Goal: Task Accomplishment & Management: Manage account settings

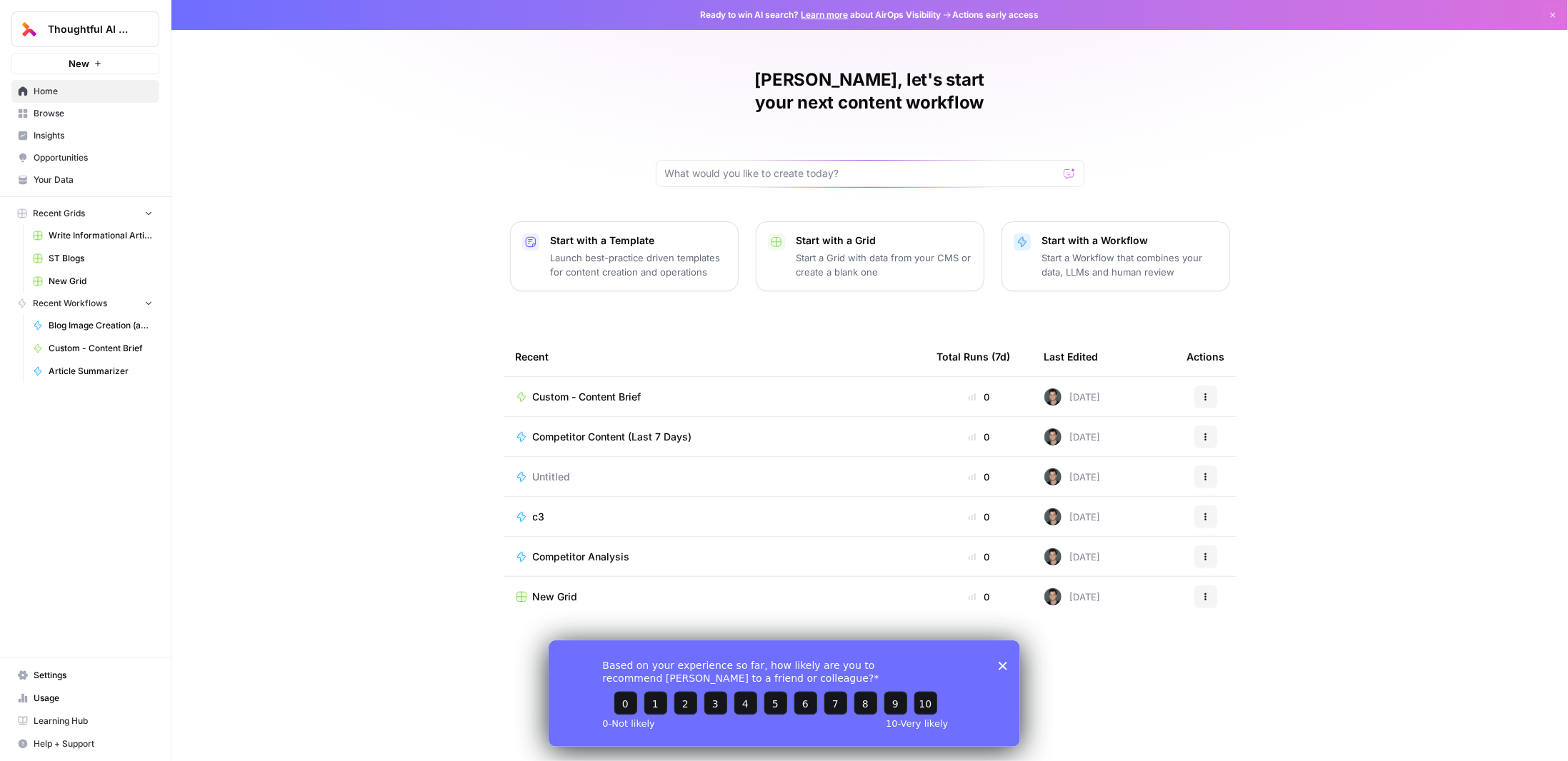
click at [121, 42] on button "Thoughtful AI Content Engine" at bounding box center [85, 29] width 148 height 36
click at [128, 511] on div "Thoughtful AI Content Engine New Home Browse Insights Opportunities Your Data R…" at bounding box center [85, 380] width 171 height 761
click at [37, 672] on span "Settings" at bounding box center [93, 675] width 119 height 13
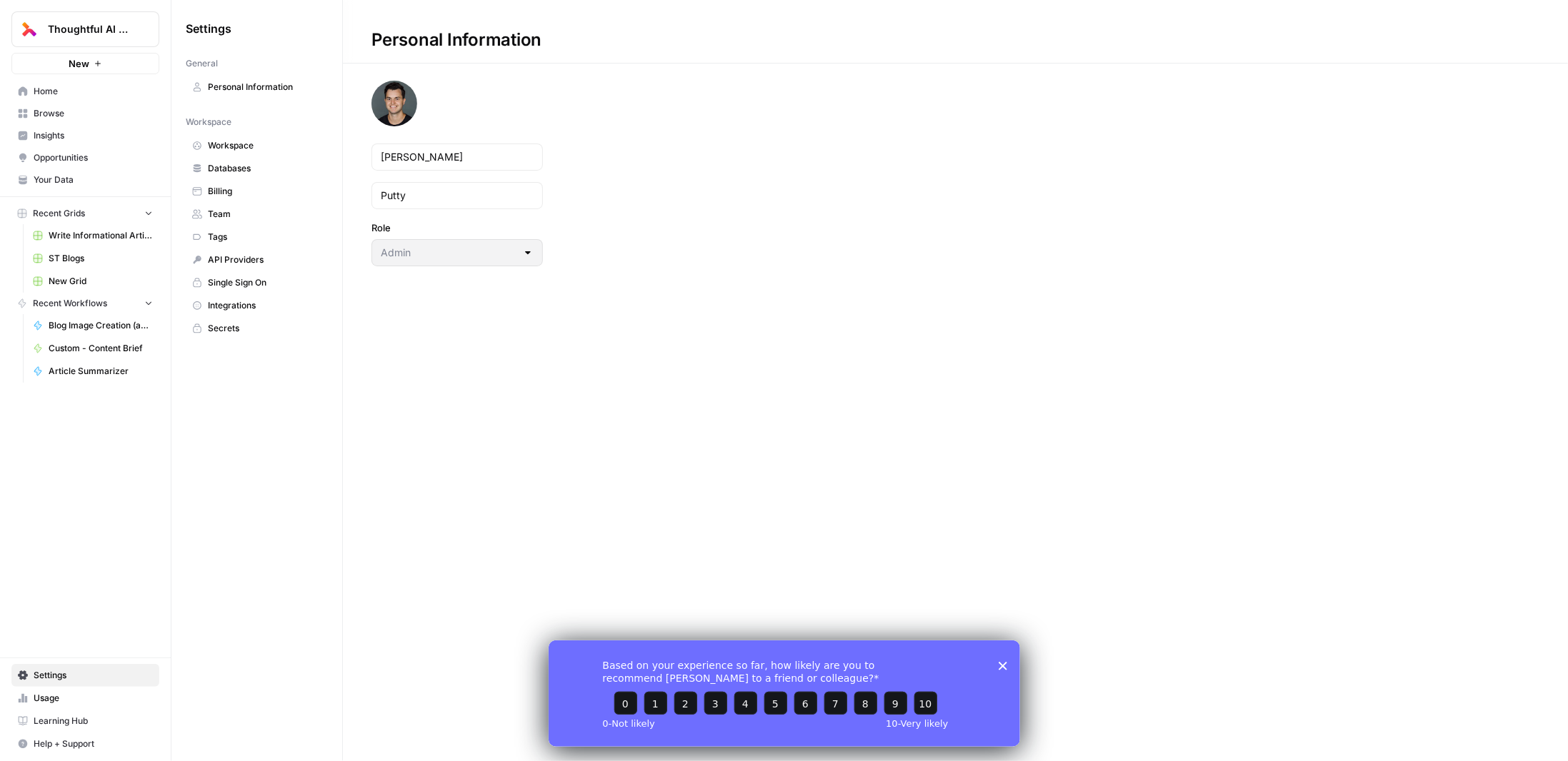
click at [230, 186] on span "Billing" at bounding box center [264, 191] width 114 height 13
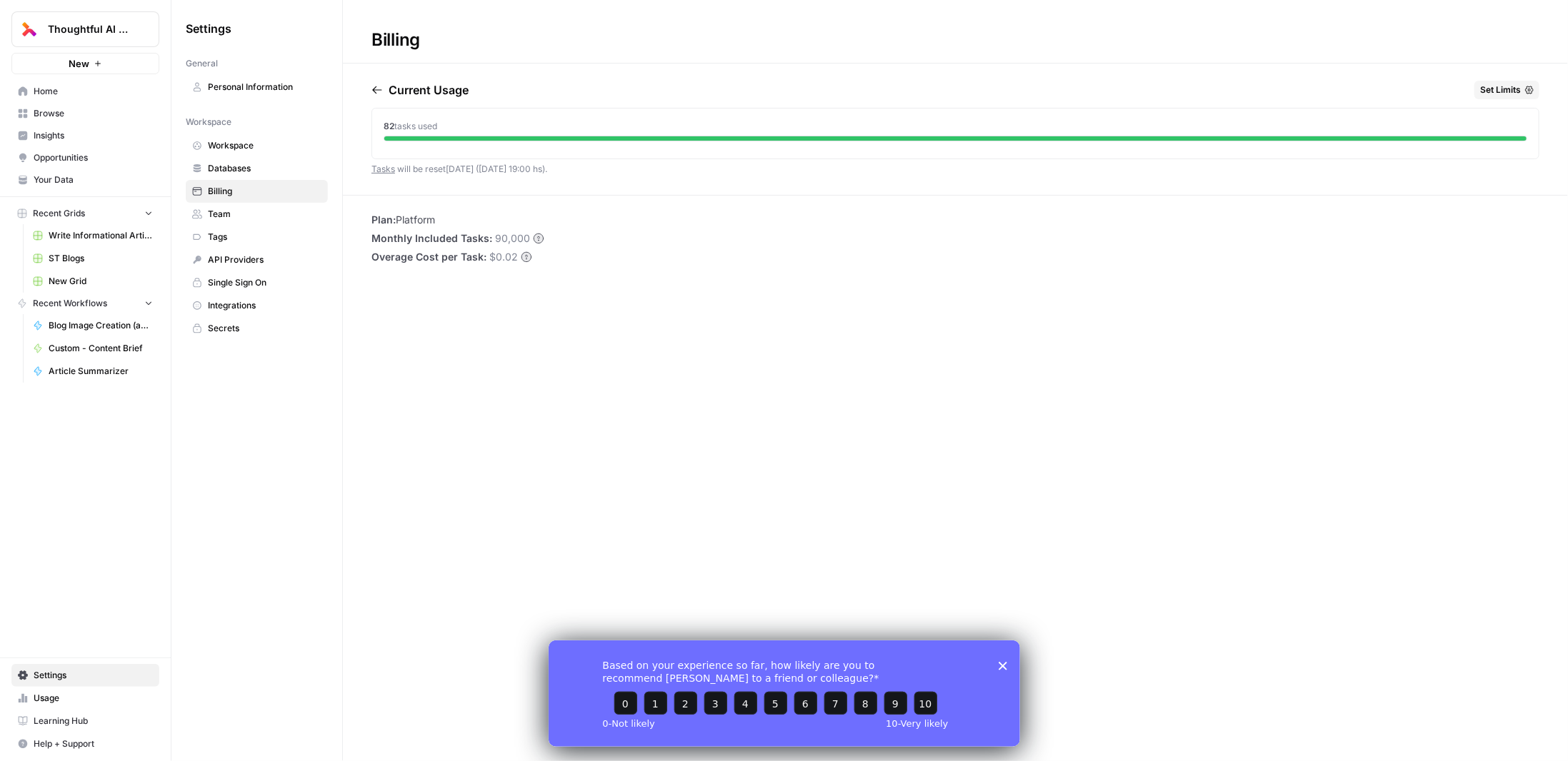
click at [247, 208] on span "Team" at bounding box center [264, 214] width 114 height 13
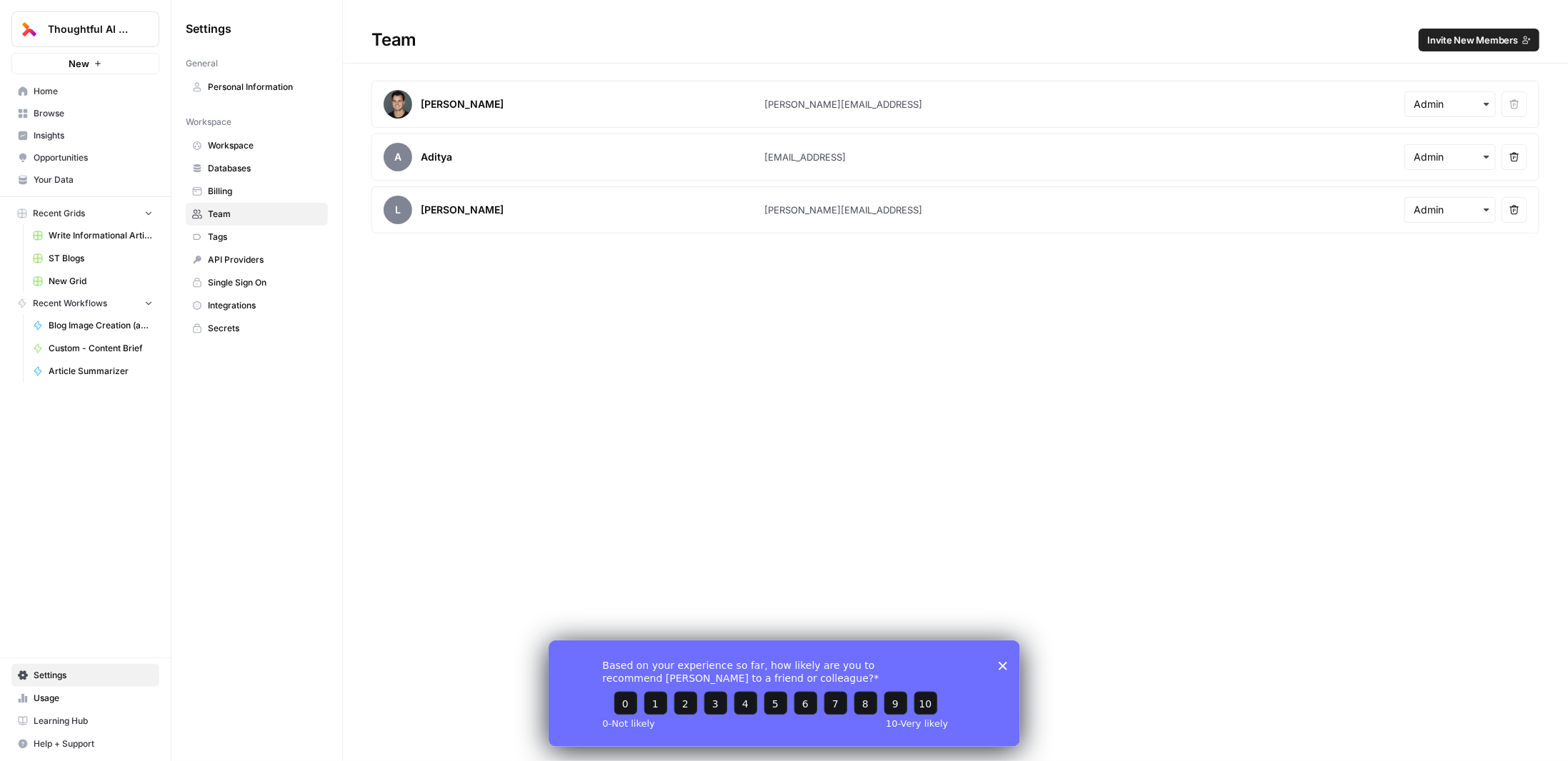
click at [247, 180] on link "Billing" at bounding box center [257, 192] width 142 height 23
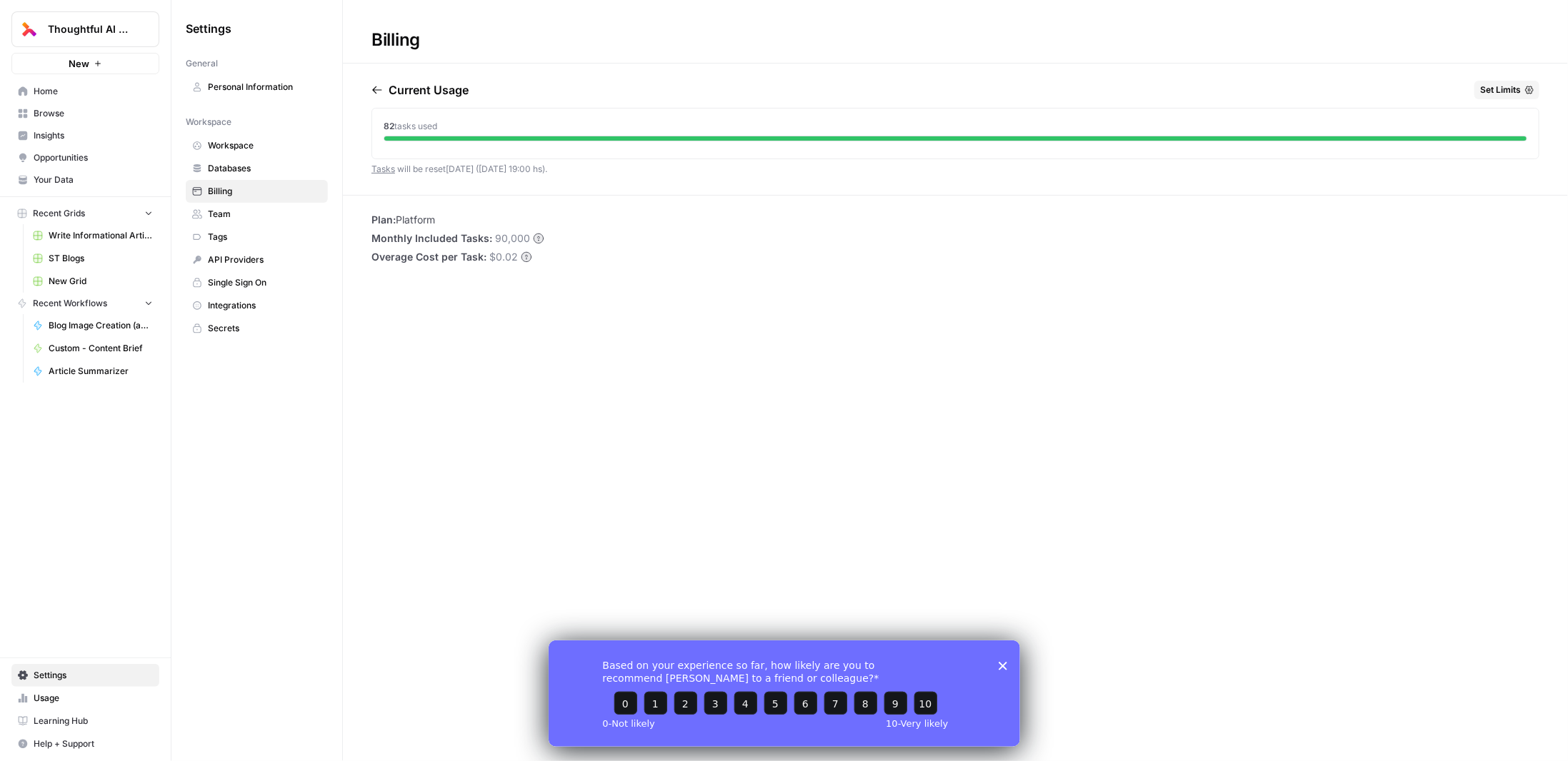
click at [250, 165] on span "Databases" at bounding box center [264, 168] width 114 height 13
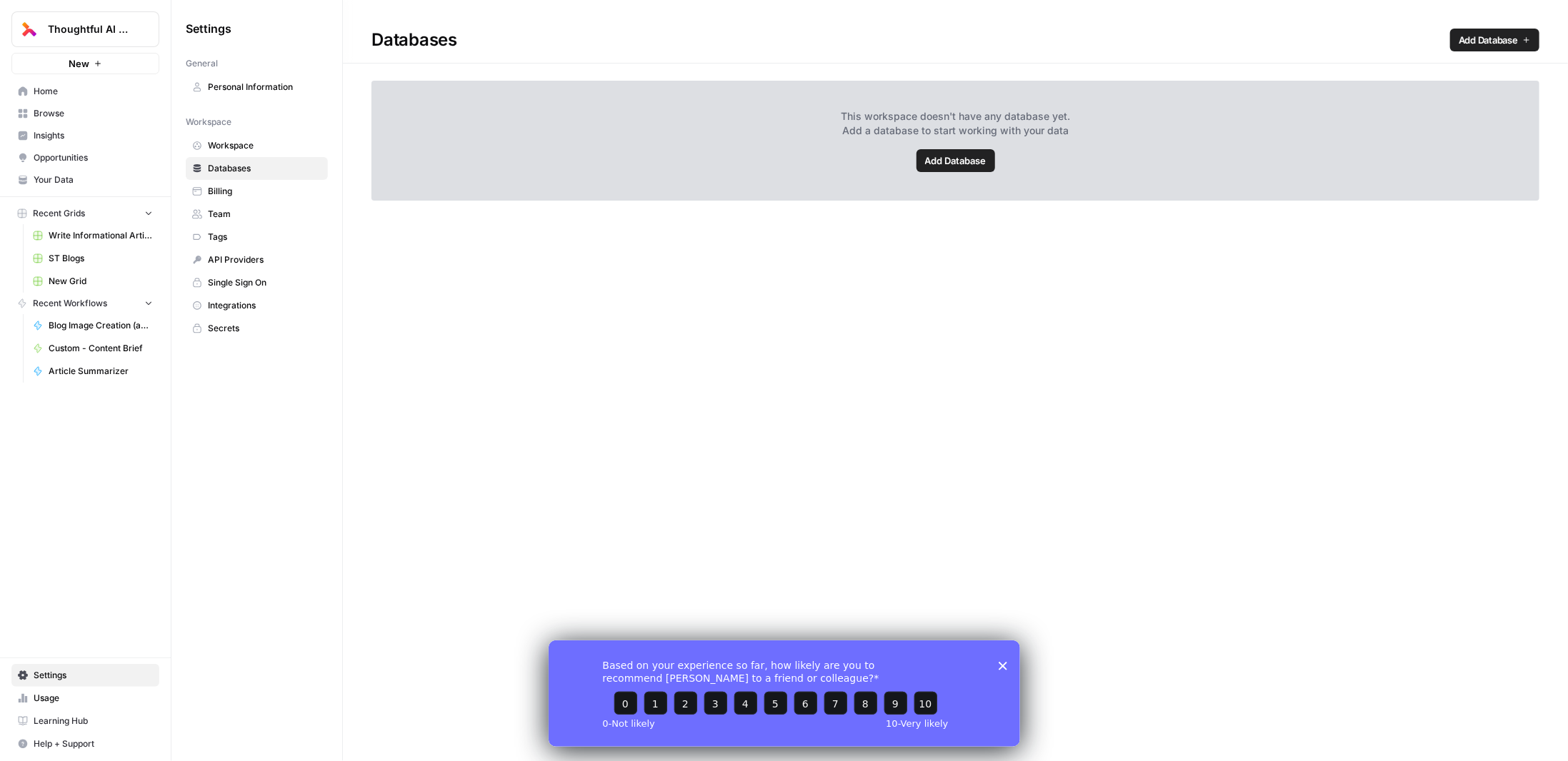
click at [256, 140] on span "Workspace" at bounding box center [264, 145] width 114 height 13
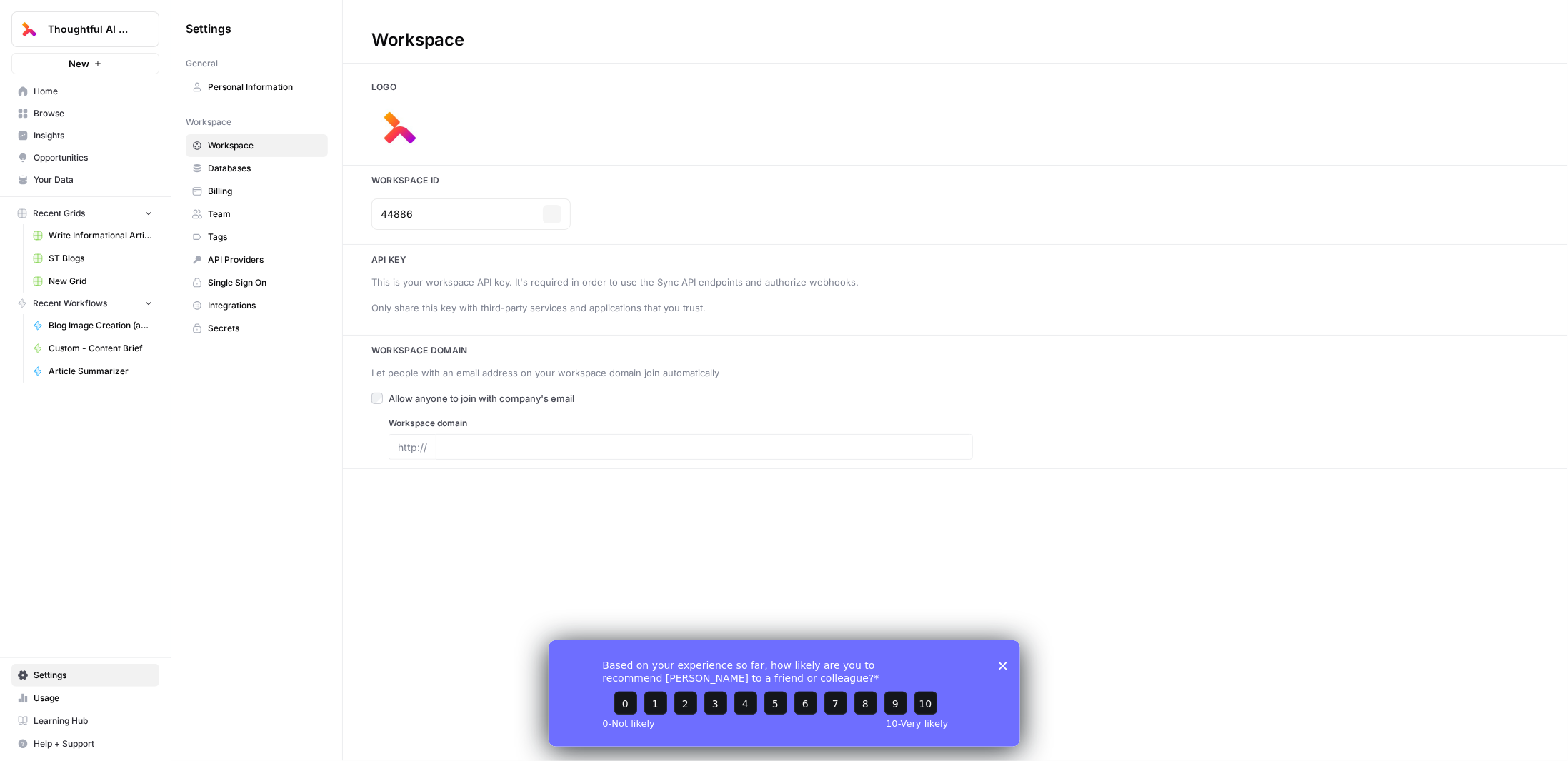
type input "[URL]"
click at [264, 86] on span "Personal Information" at bounding box center [264, 87] width 114 height 13
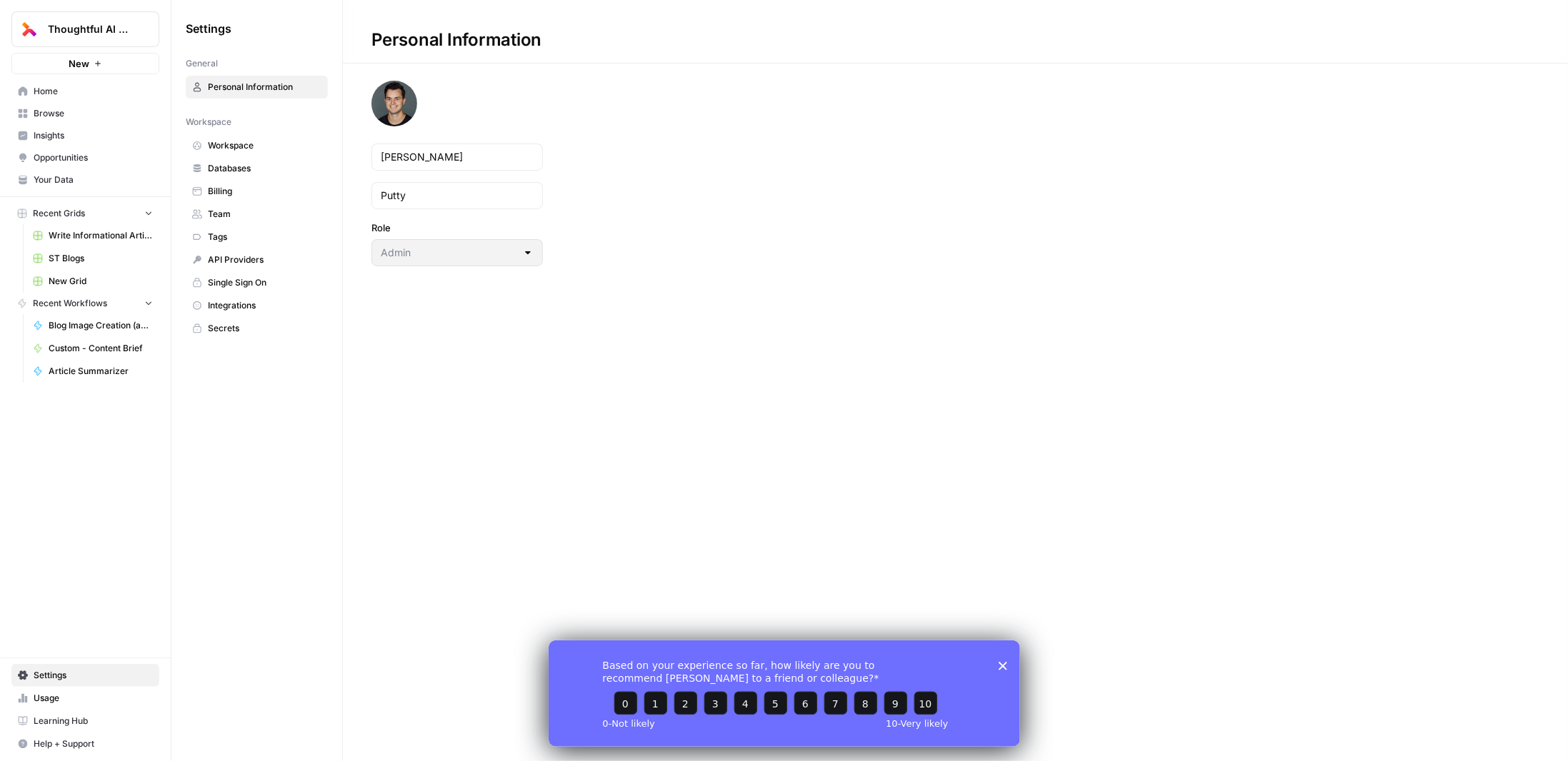
click at [233, 260] on span "API Providers" at bounding box center [264, 260] width 114 height 13
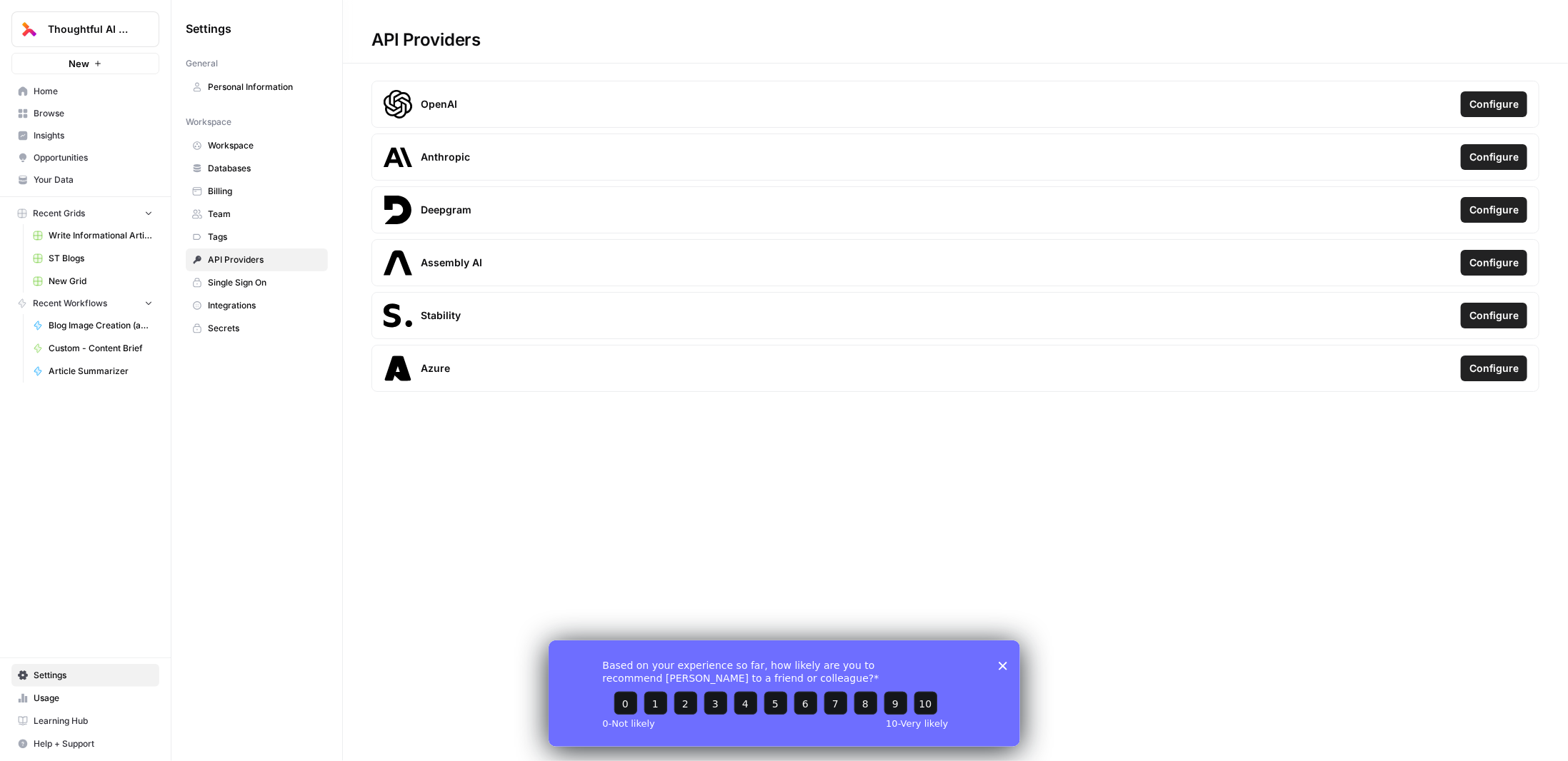
click at [226, 283] on span "Single Sign On" at bounding box center [264, 283] width 114 height 13
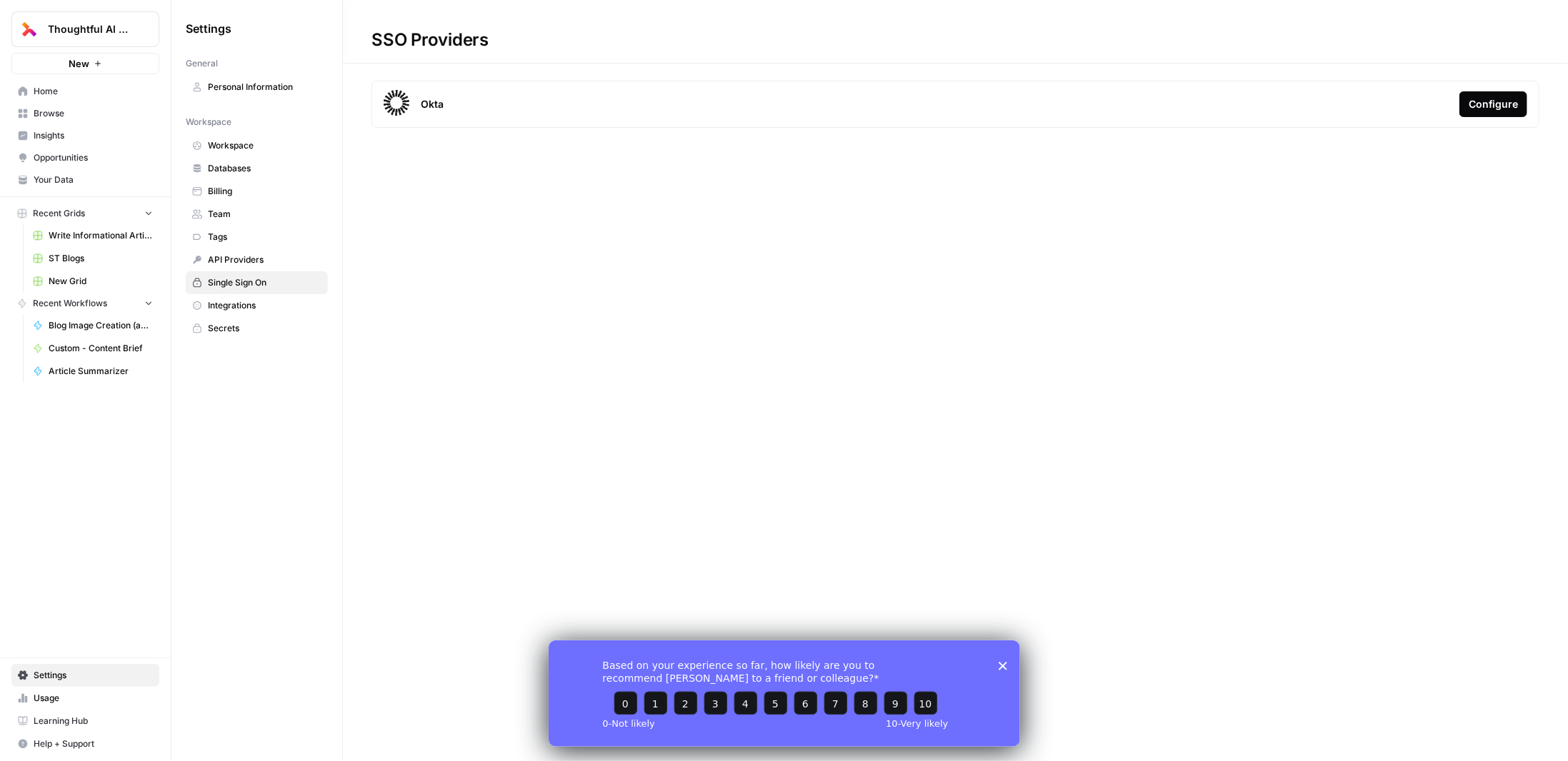
click at [224, 305] on span "Integrations" at bounding box center [264, 305] width 114 height 13
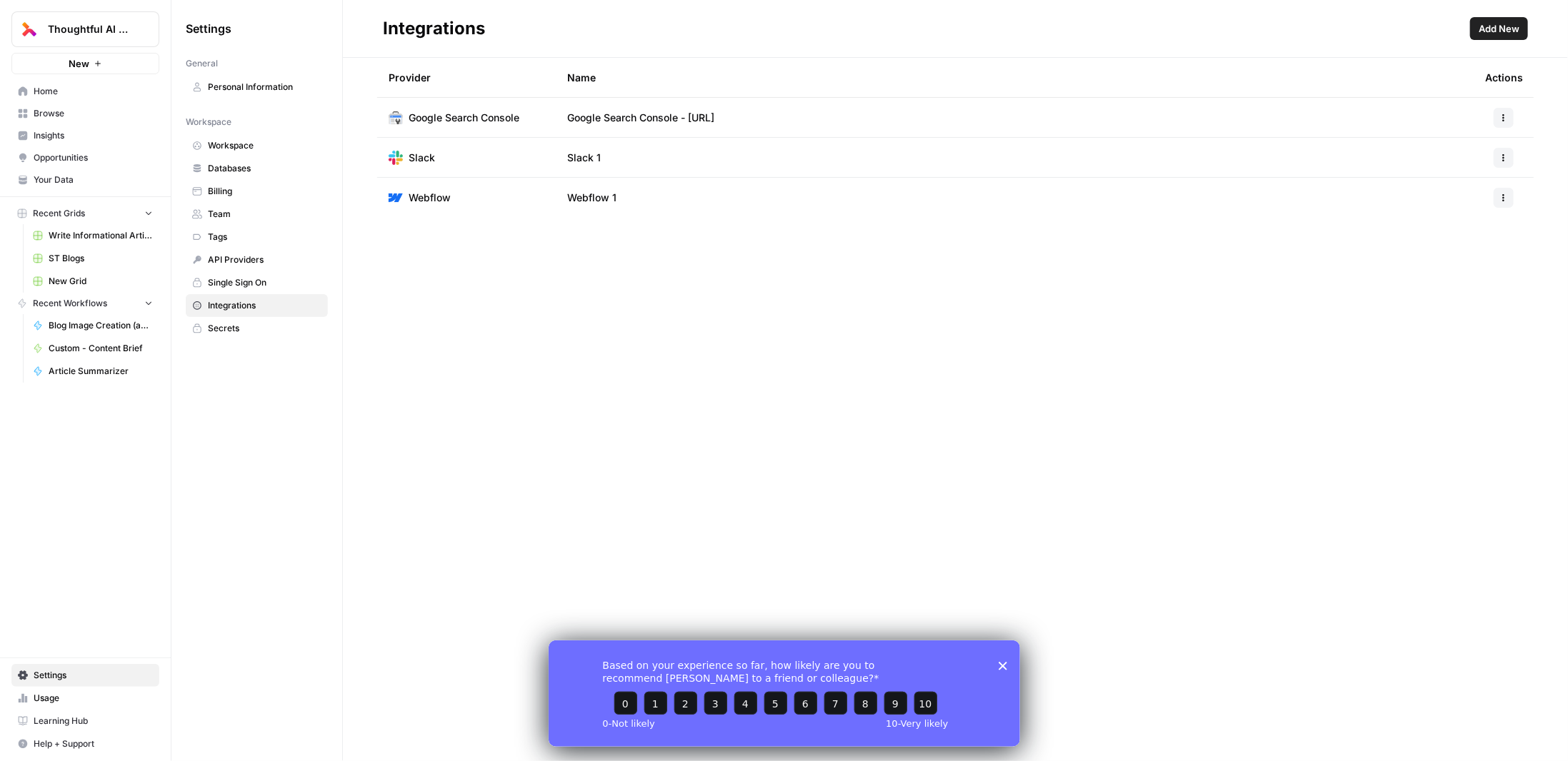
click at [215, 325] on span "Secrets" at bounding box center [264, 328] width 114 height 13
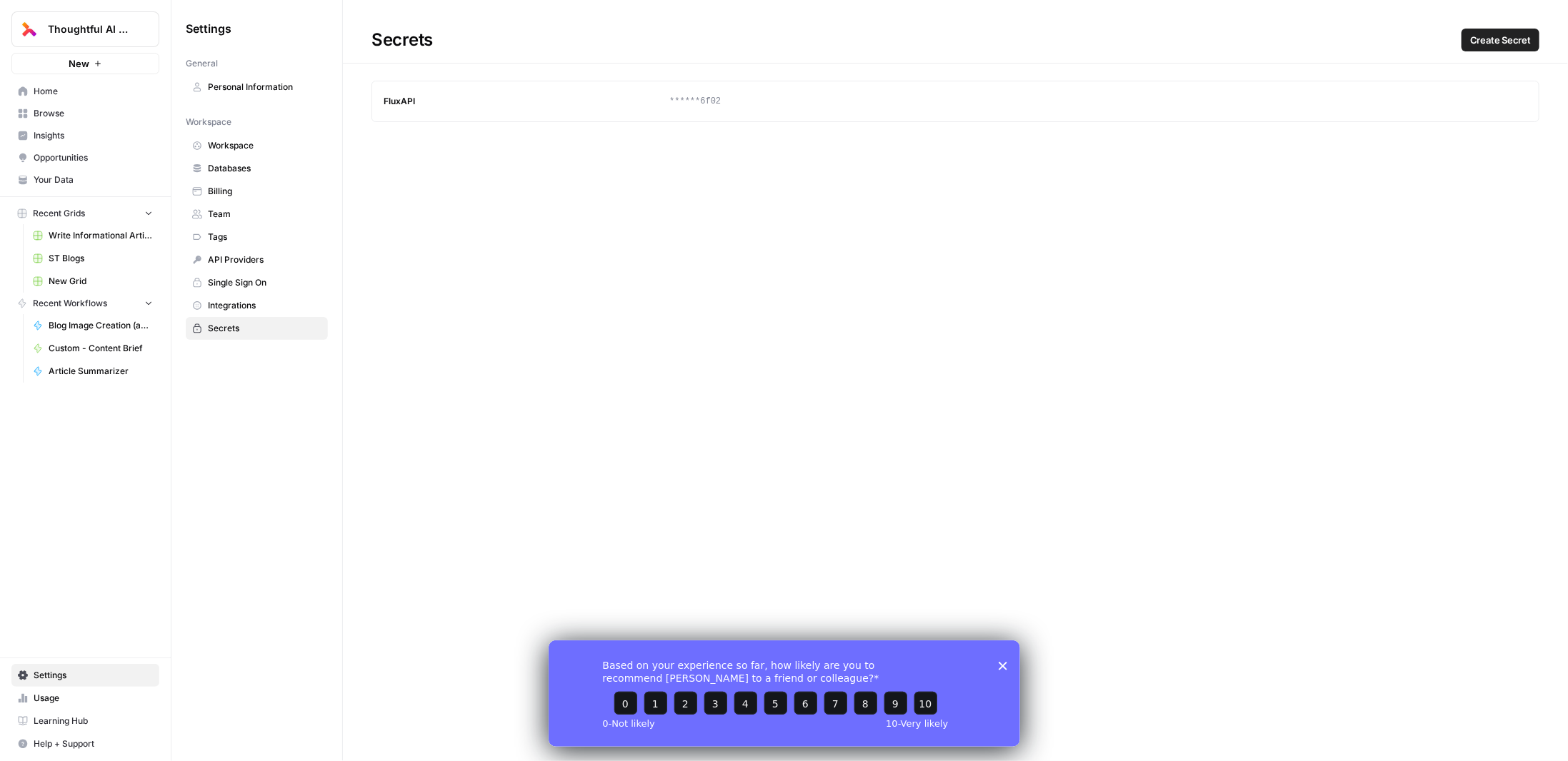
click at [230, 300] on span "Integrations" at bounding box center [264, 305] width 114 height 13
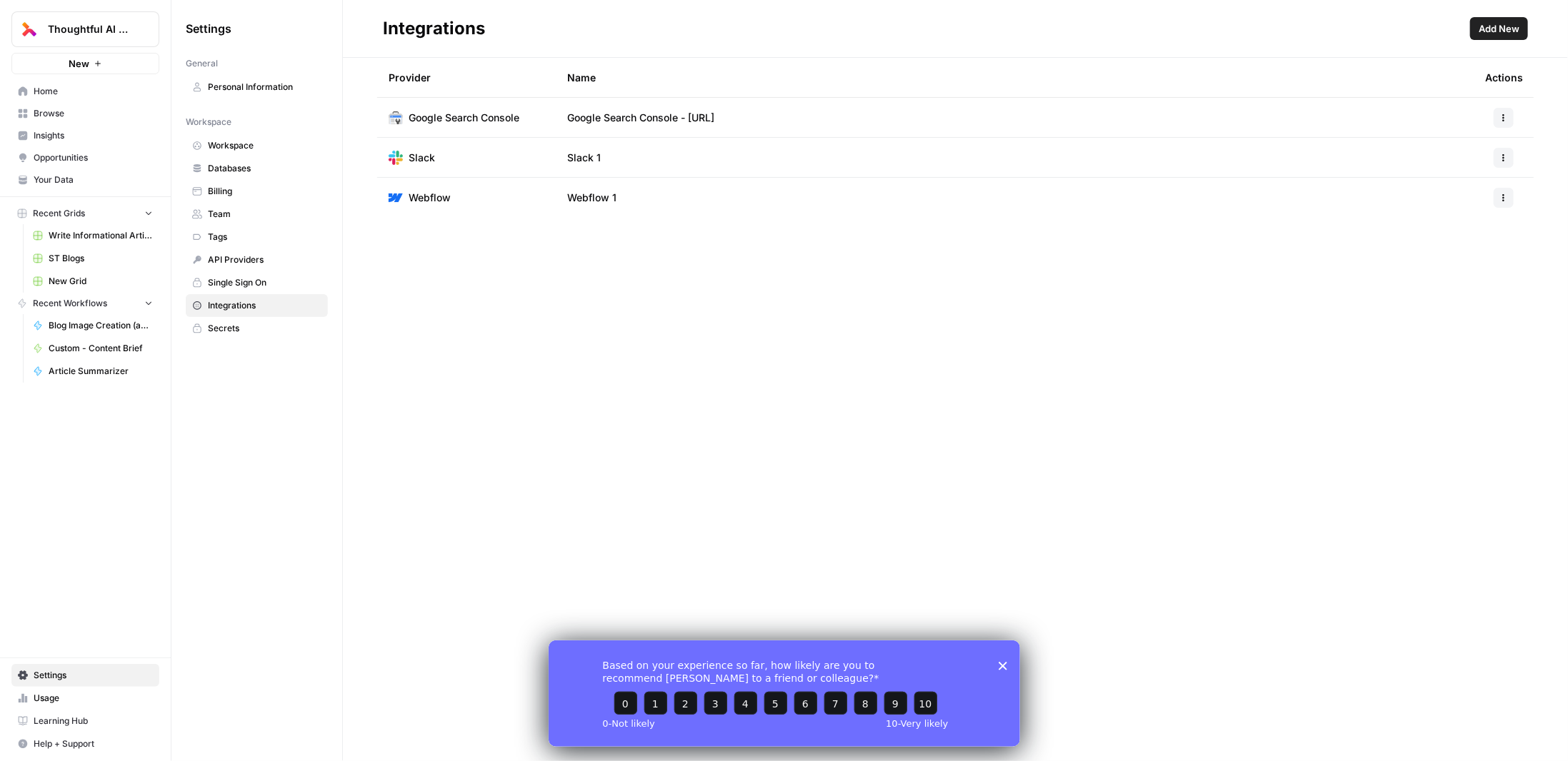
click at [213, 322] on span "Secrets" at bounding box center [264, 328] width 114 height 13
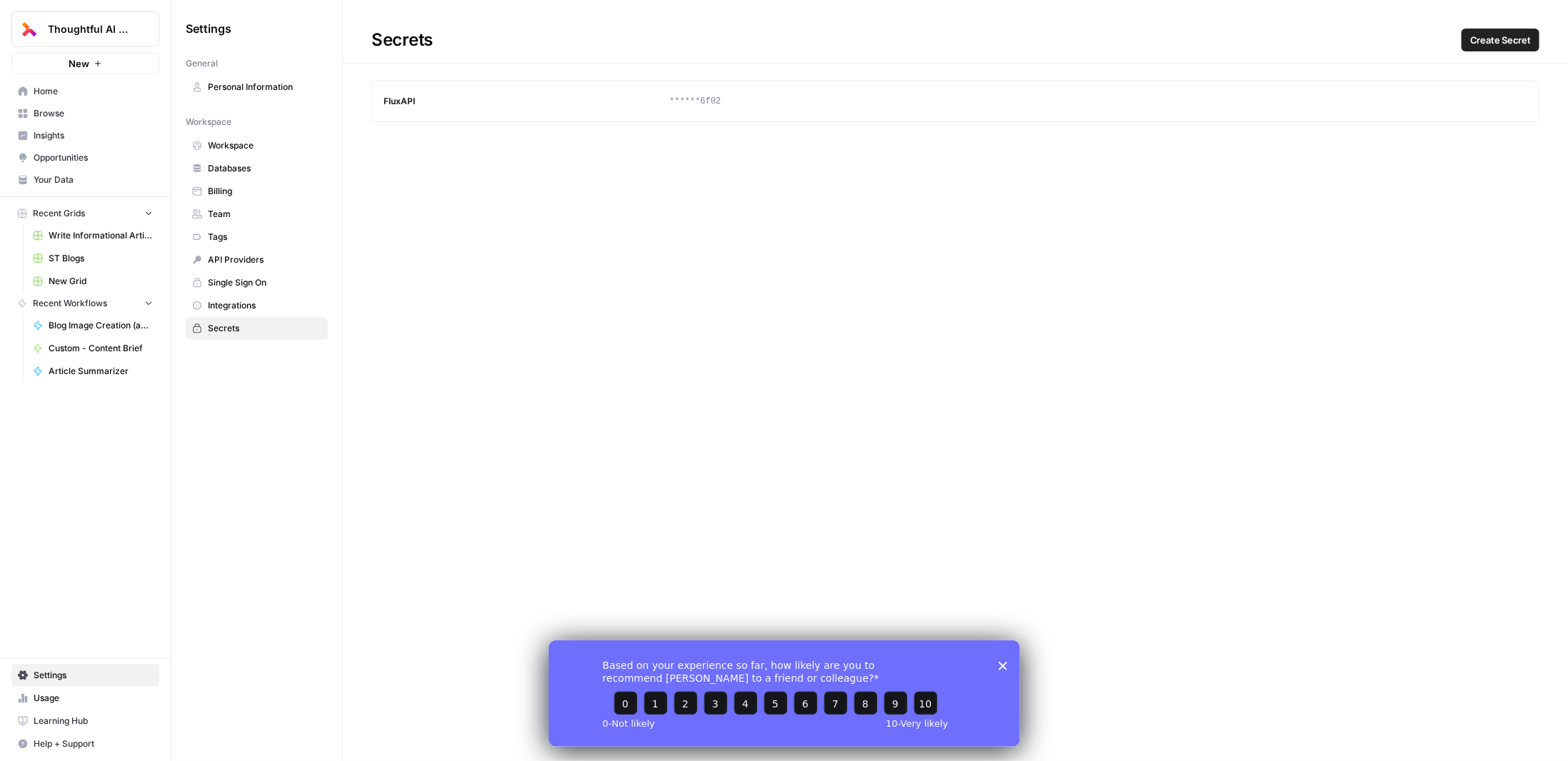
click at [102, 93] on span "Home" at bounding box center [93, 91] width 119 height 13
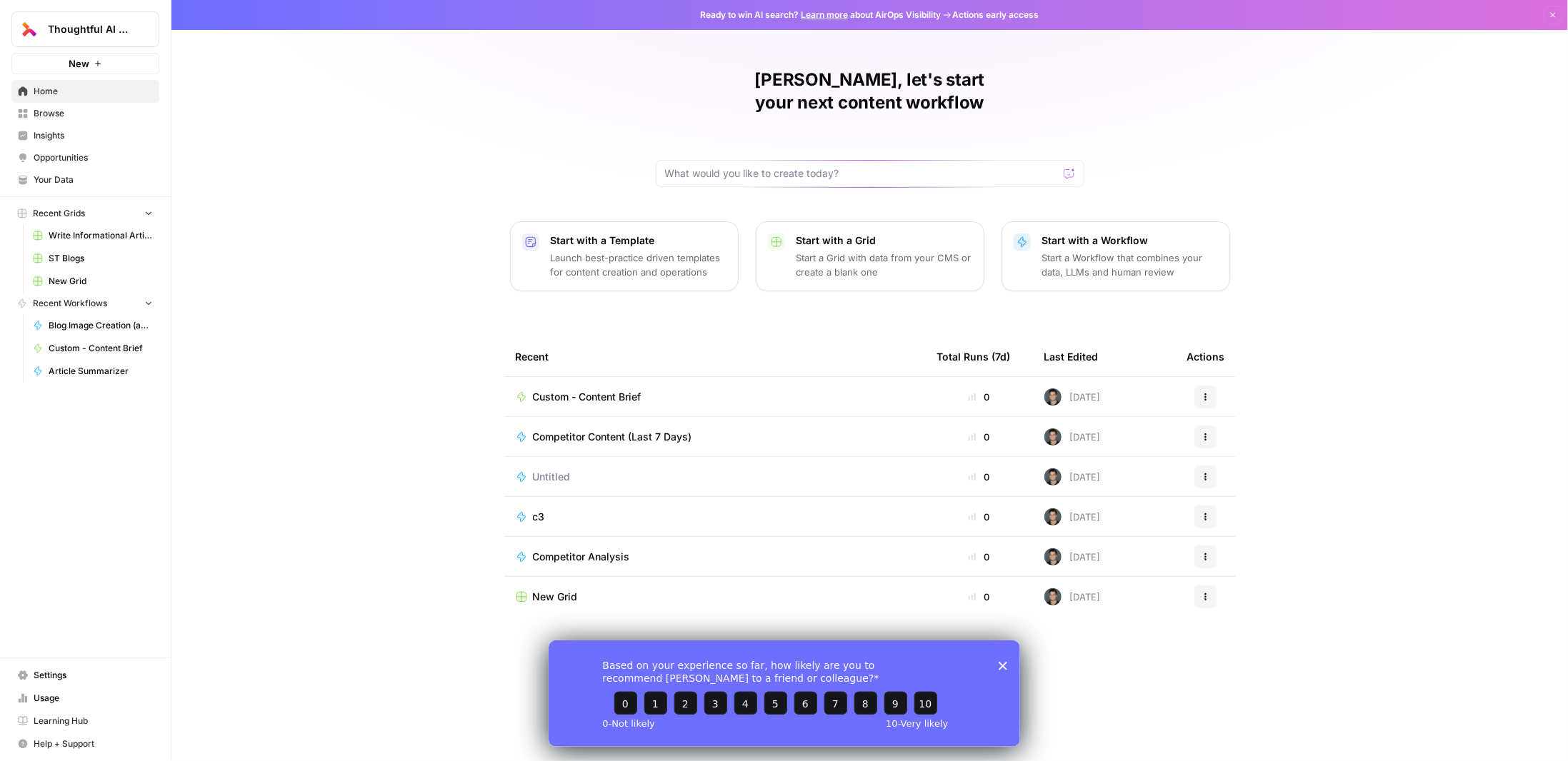
click at [80, 674] on span "Settings" at bounding box center [93, 675] width 119 height 13
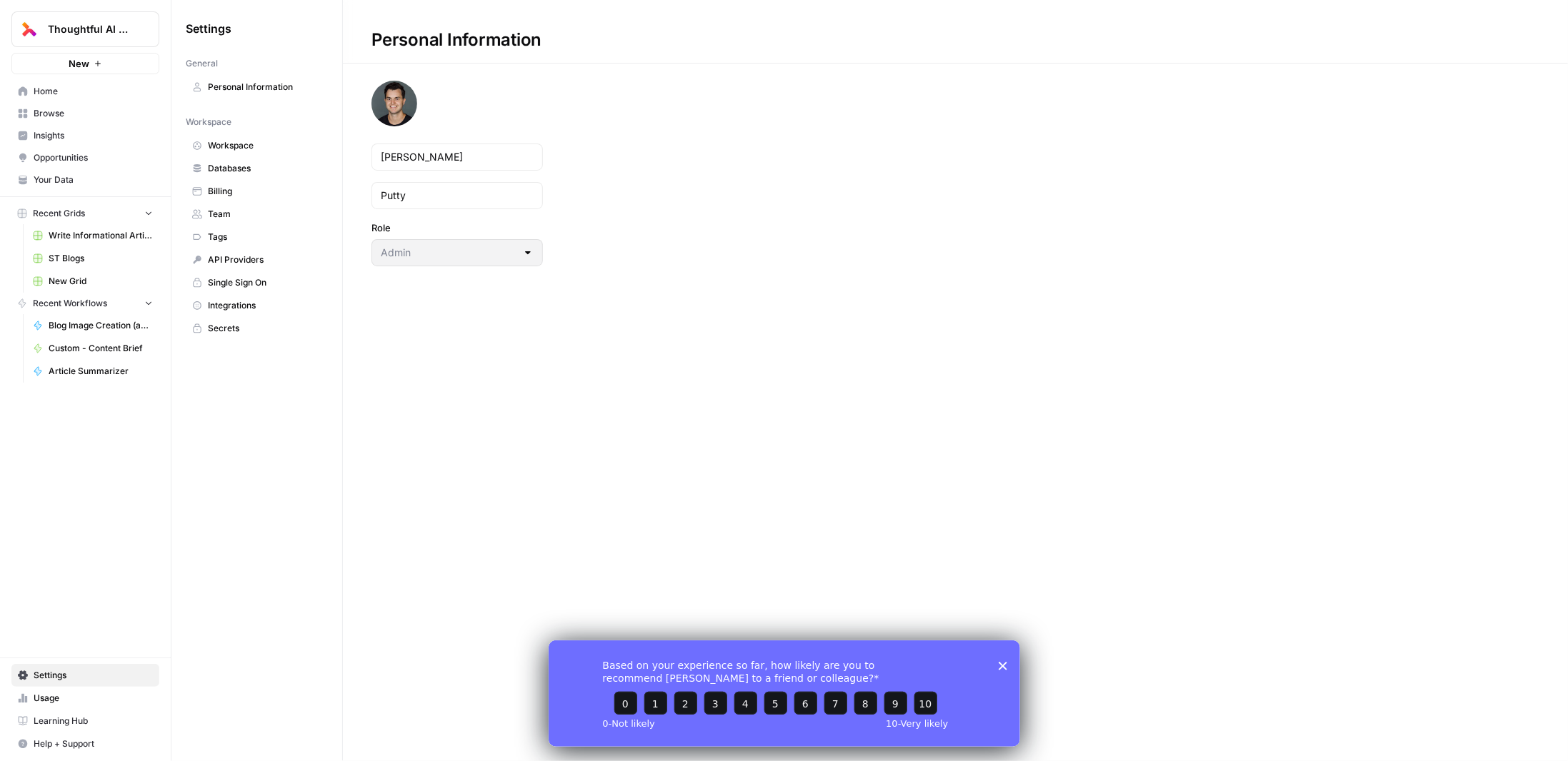
click at [245, 189] on span "Billing" at bounding box center [264, 191] width 114 height 13
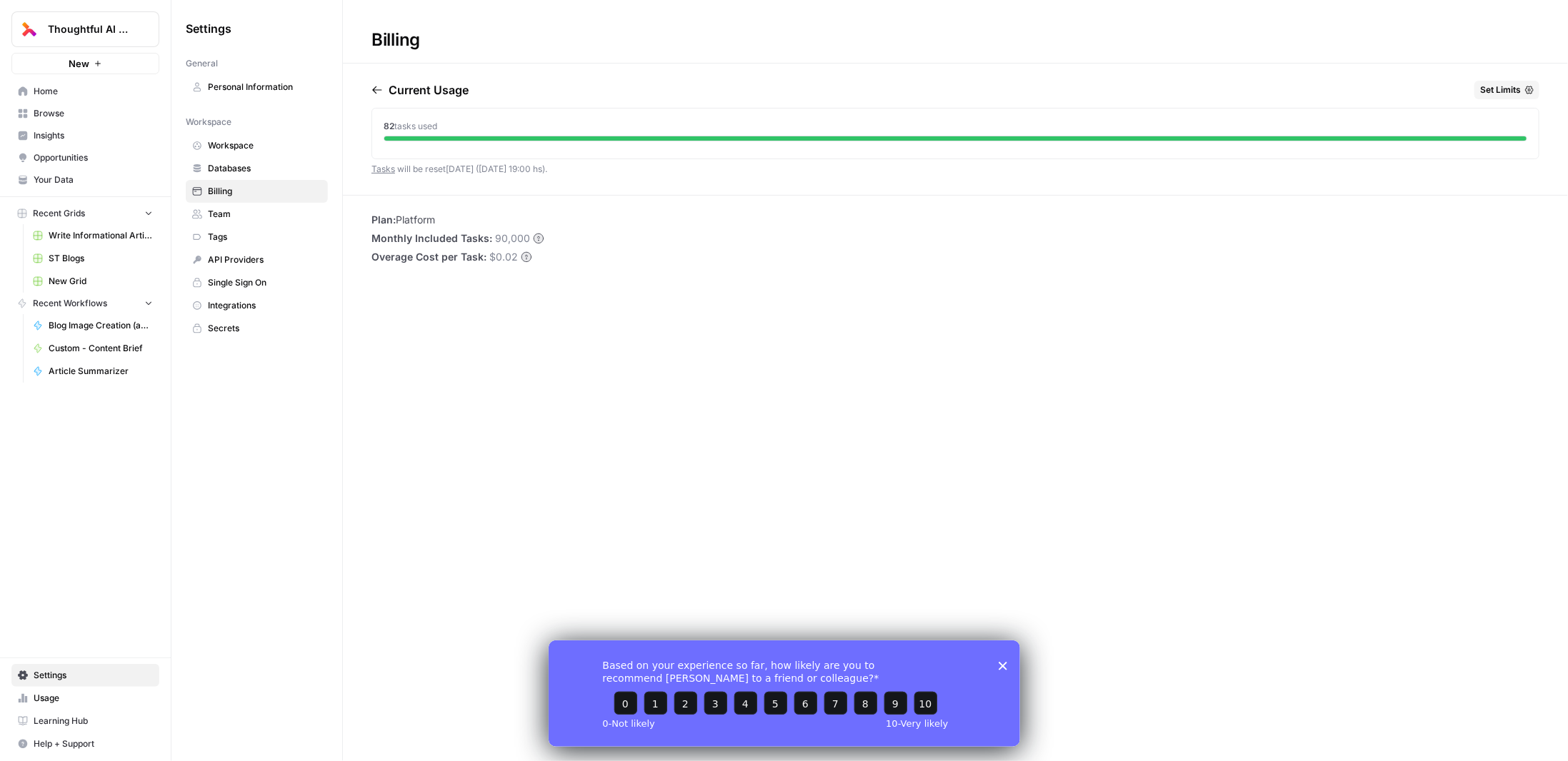
click at [382, 91] on icon "button" at bounding box center [377, 90] width 12 height 12
click at [445, 87] on icon "button" at bounding box center [439, 90] width 12 height 12
click at [428, 87] on p "[DATE]" at bounding box center [408, 90] width 39 height 17
click at [428, 92] on p "[DATE]" at bounding box center [408, 90] width 39 height 17
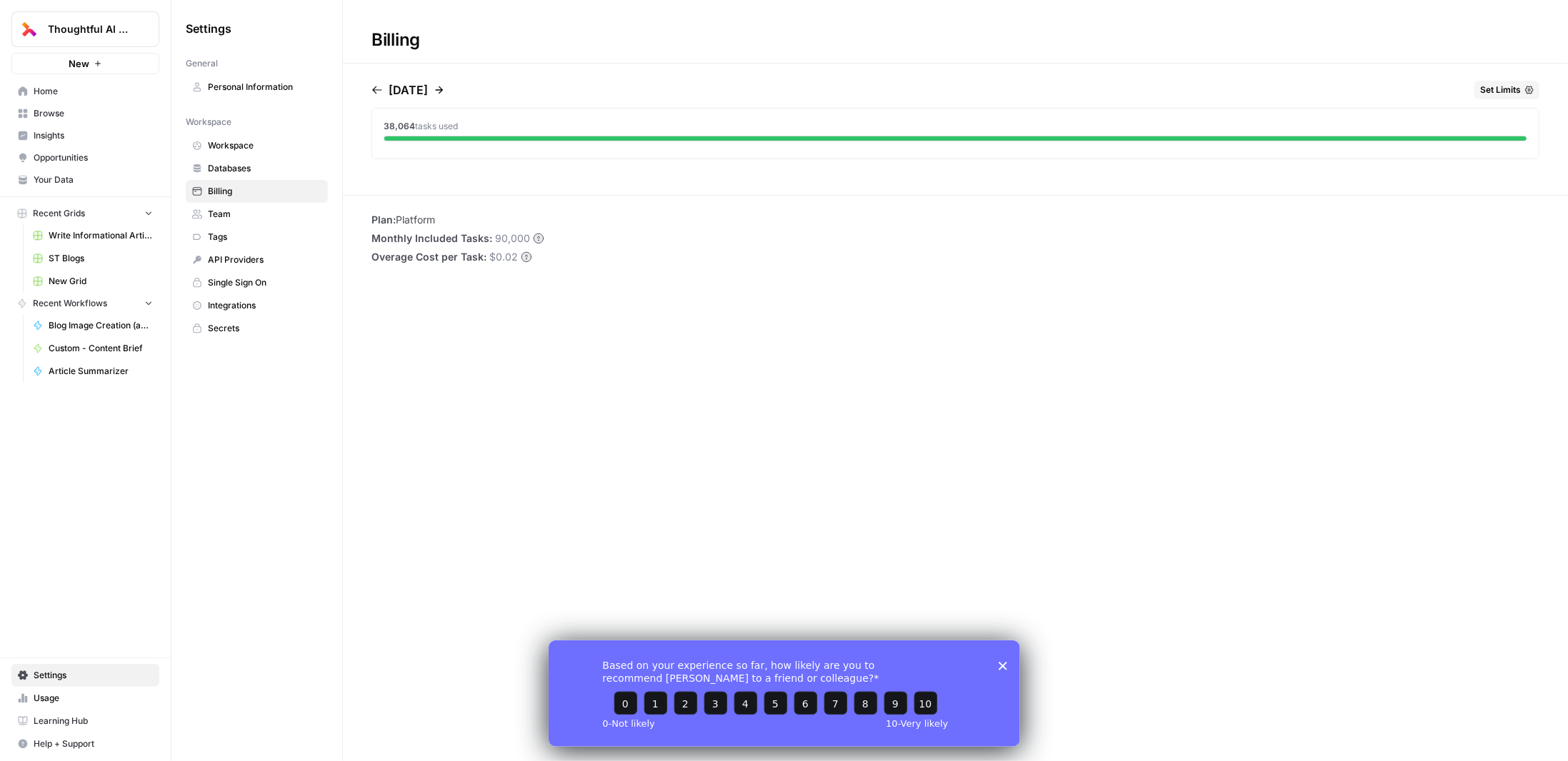
click at [82, 31] on span "Thoughtful AI Content Engine" at bounding box center [91, 29] width 87 height 14
click at [64, 615] on div "Thoughtful AI Content Engine New Home Browse Insights Opportunities Your Data R…" at bounding box center [85, 380] width 171 height 761
click at [69, 742] on span "Help + Support" at bounding box center [93, 744] width 119 height 13
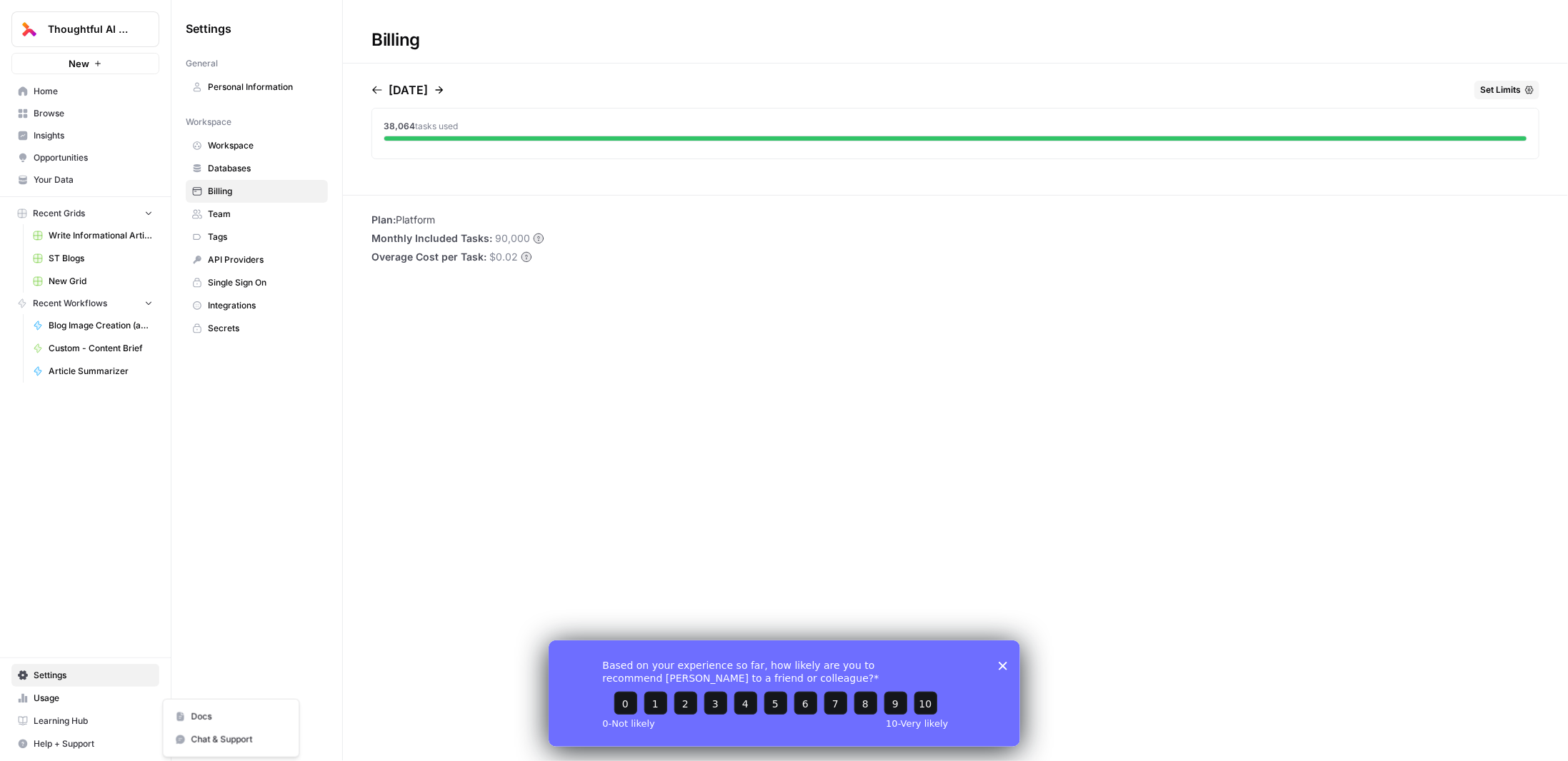
click at [197, 736] on span "Chat & Support" at bounding box center [239, 739] width 96 height 13
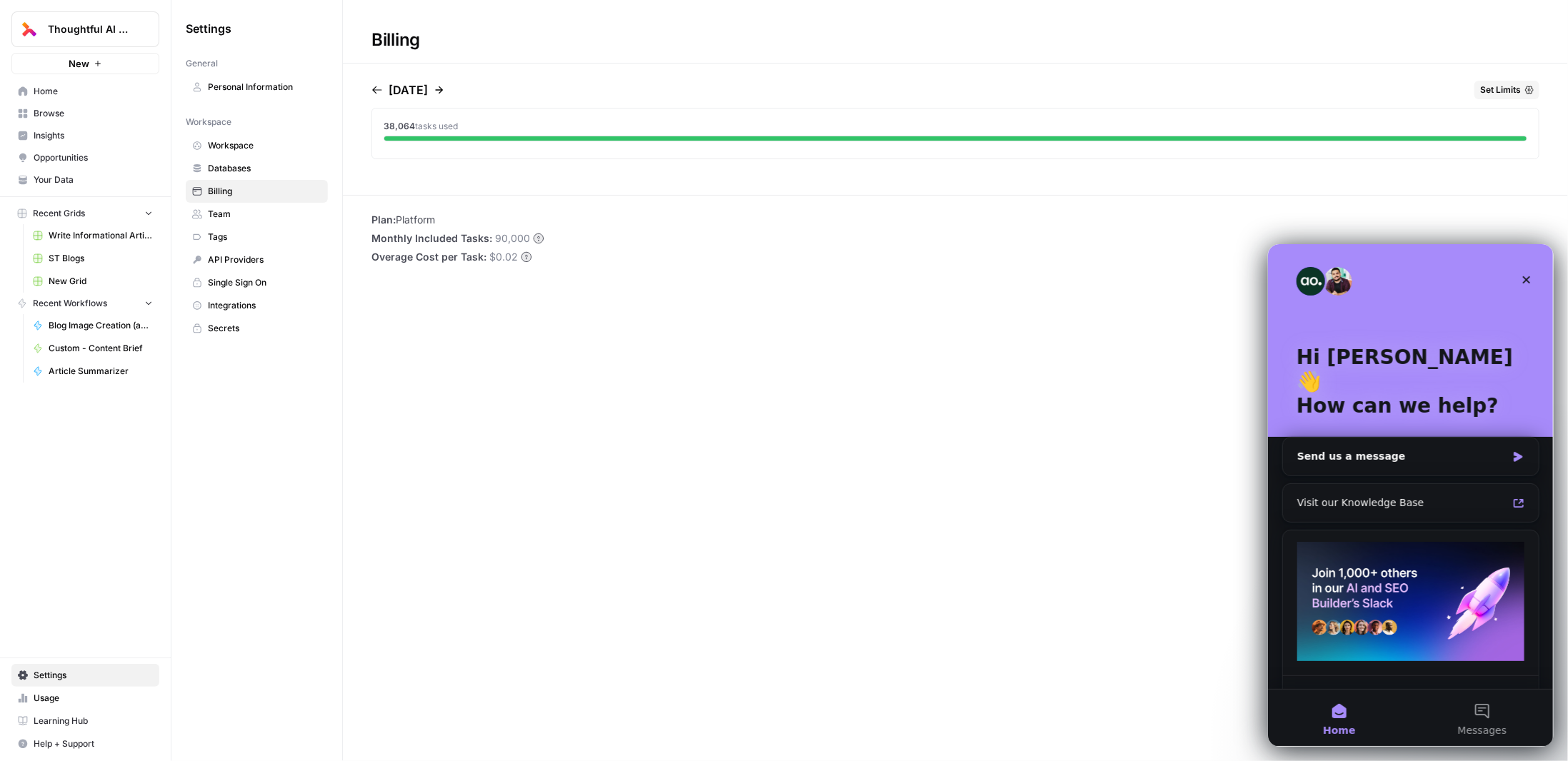
click at [1104, 345] on div "Billing [DATE] Set Limits 38,064 tasks used Plan: Platform Monthly Included Tas…" at bounding box center [955, 380] width 1225 height 761
